Goal: Information Seeking & Learning: Learn about a topic

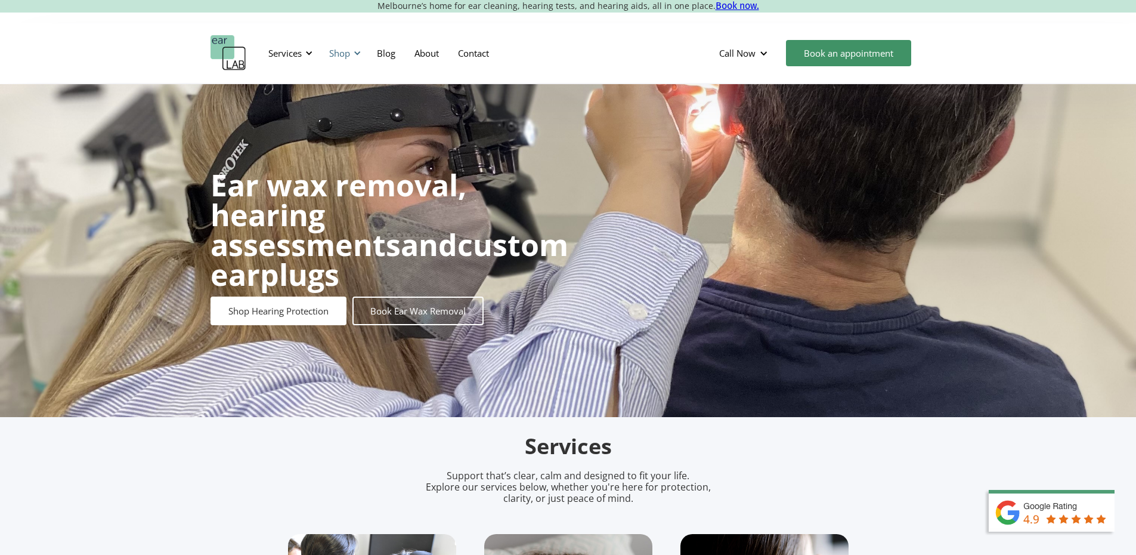
click at [358, 55] on div at bounding box center [357, 53] width 8 height 8
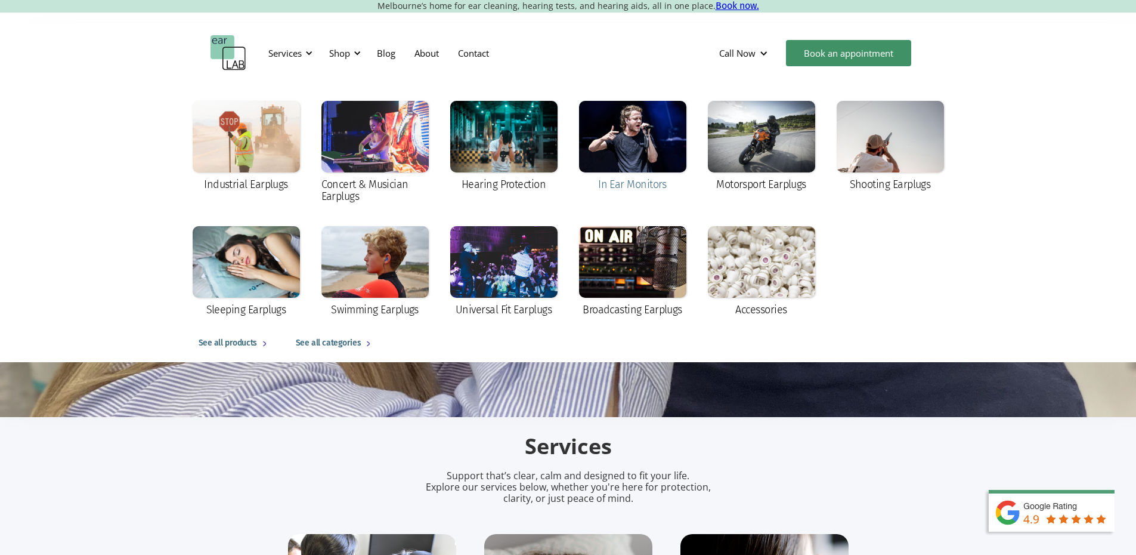
click at [643, 166] on div at bounding box center [632, 137] width 107 height 72
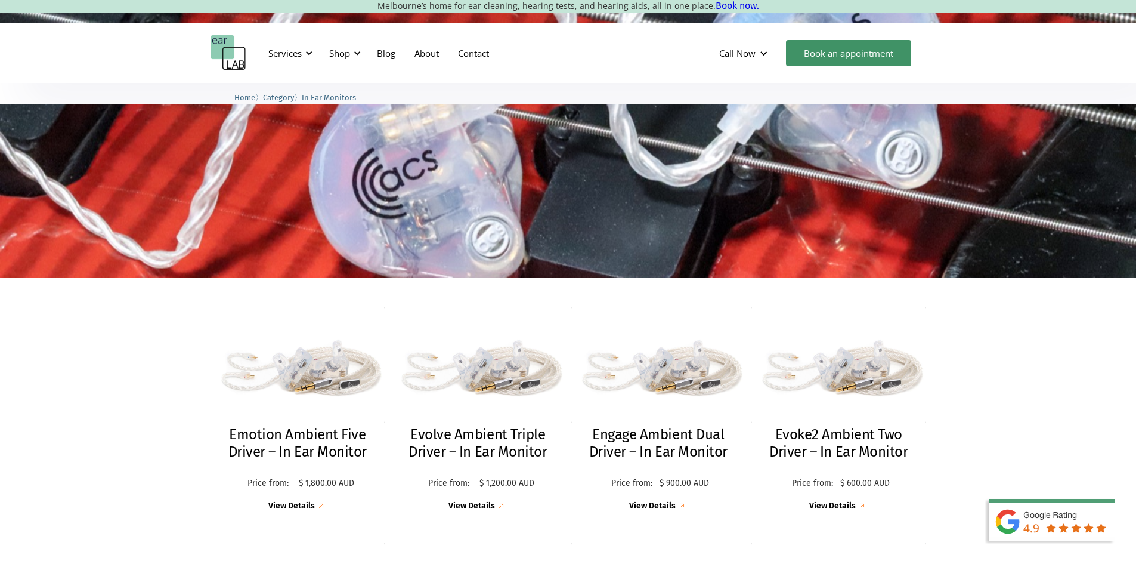
scroll to position [239, 0]
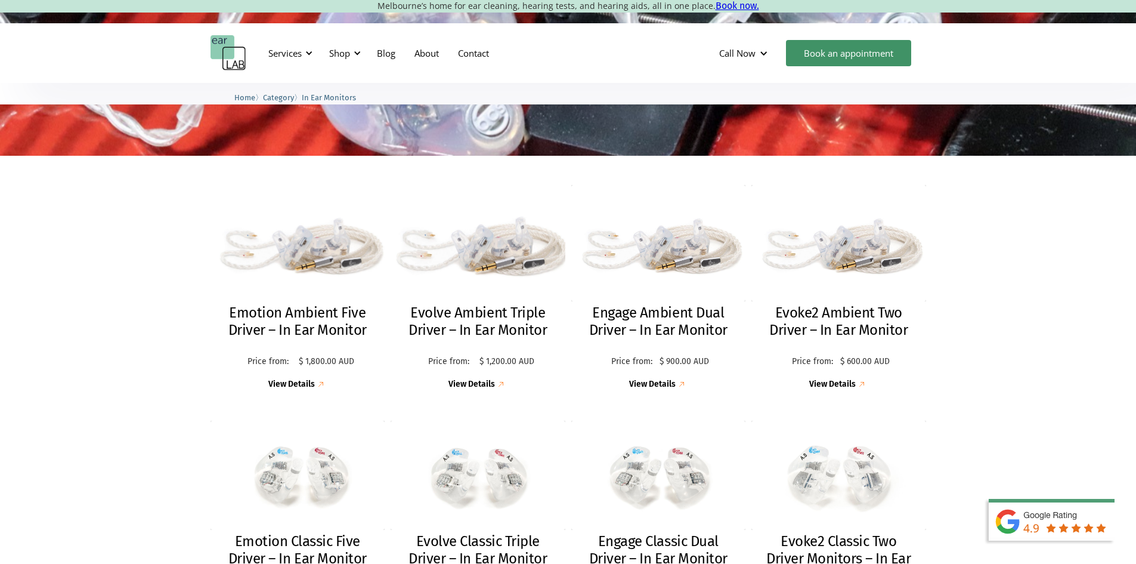
click at [487, 244] on img at bounding box center [478, 243] width 186 height 124
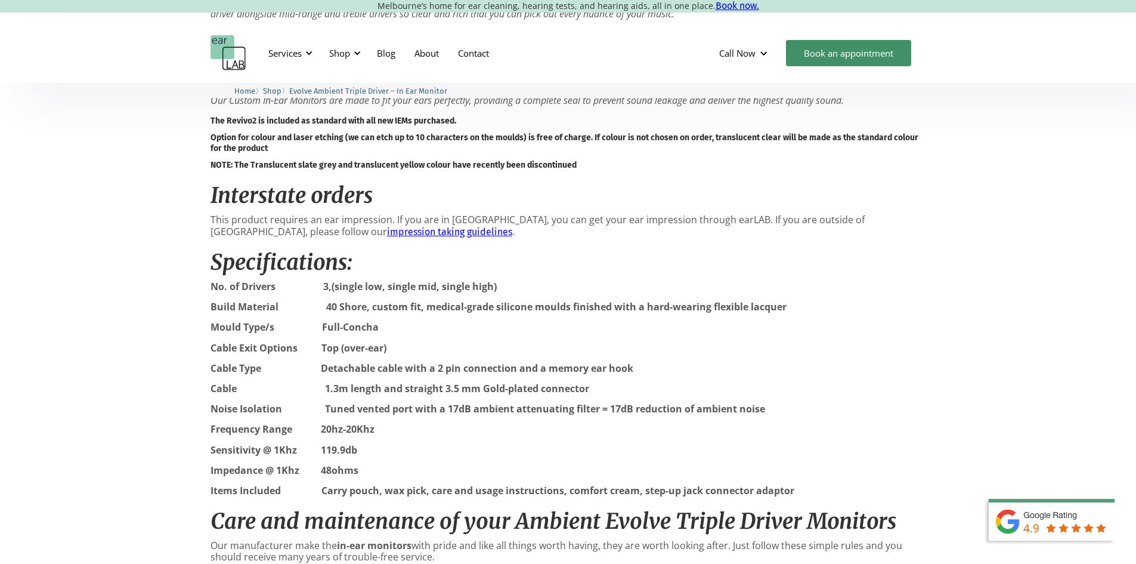
scroll to position [1133, 0]
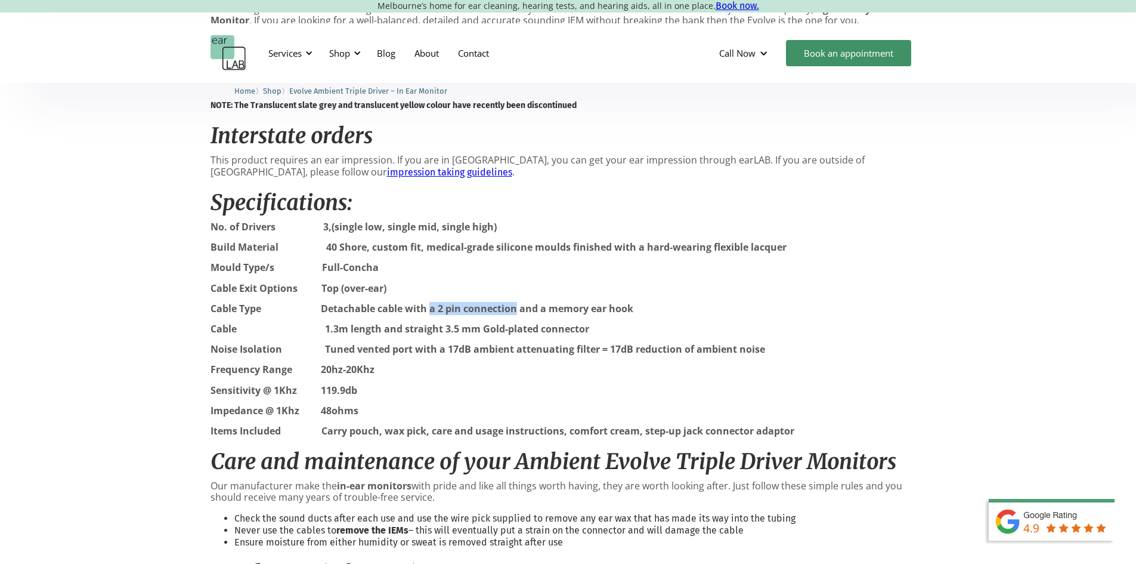
drag, startPoint x: 432, startPoint y: 327, endPoint x: 516, endPoint y: 329, distance: 84.7
click at [516, 315] on strong "Cable Type Detachable cable with a 2 pin connection and a memory ear hook" at bounding box center [421, 308] width 423 height 13
click at [563, 315] on strong "Cable Type Detachable cable with a 2 pin connection and a memory ear hook" at bounding box center [421, 308] width 423 height 13
drag, startPoint x: 325, startPoint y: 332, endPoint x: 395, endPoint y: 330, distance: 70.4
click at [395, 315] on strong "Cable Type Detachable cable with a 2 pin connection and a memory ear hook" at bounding box center [421, 308] width 423 height 13
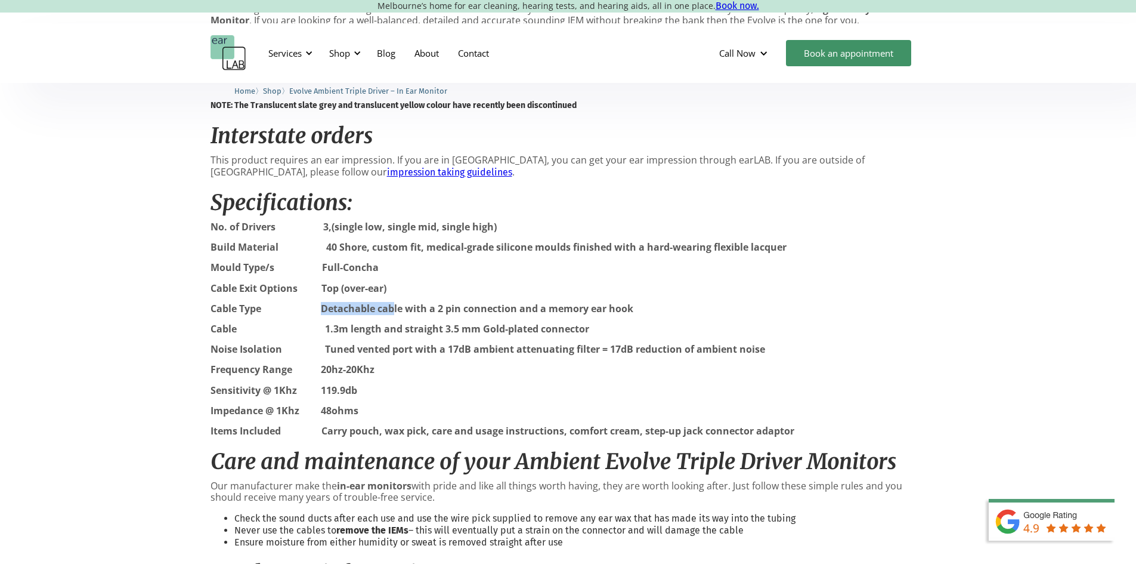
click at [389, 315] on strong "Cable Type Detachable cable with a 2 pin connection and a memory ear hook" at bounding box center [421, 308] width 423 height 13
